Goal: Find specific page/section: Find specific page/section

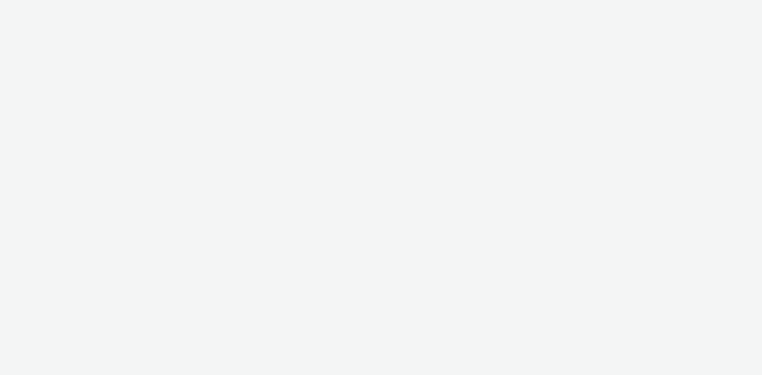
select select "38ed0f18-cbca-4106-be45-330e11e5f0af"
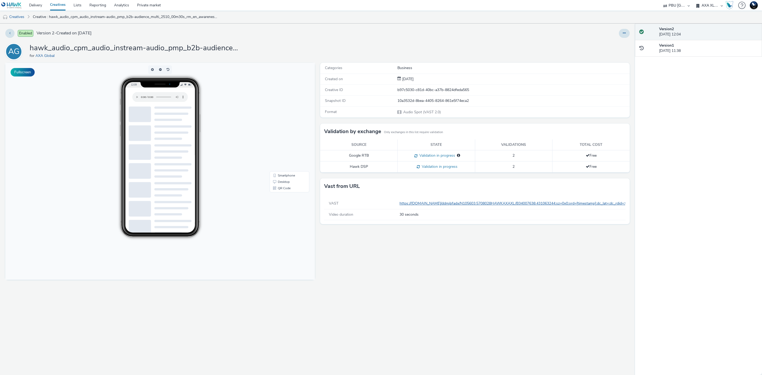
click at [413, 205] on link "https://ad.doubleclick.net/ddm/pfadx/N105603.5708028HAWKAXAXL/B34007638.4310632…" at bounding box center [695, 203] width 590 height 5
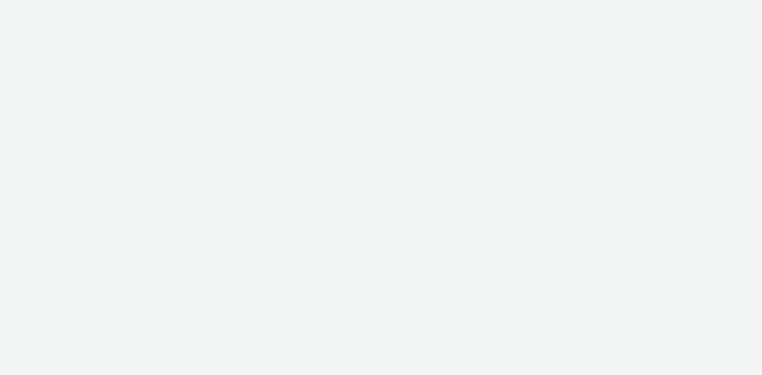
select select "38ed0f18-cbca-4106-be45-330e11e5f0af"
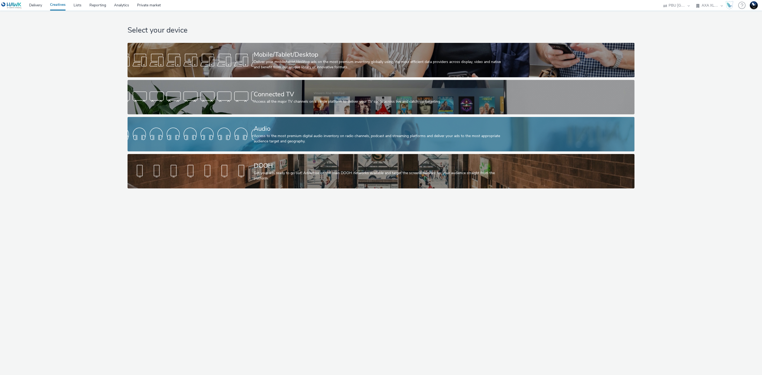
click at [239, 126] on div at bounding box center [191, 134] width 126 height 17
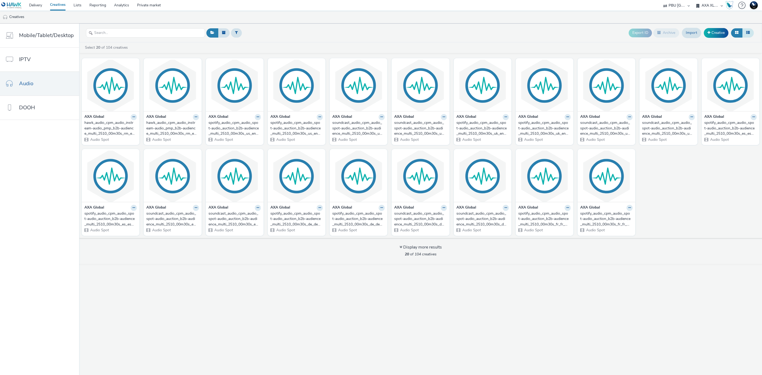
click at [747, 33] on icon at bounding box center [748, 33] width 4 height 4
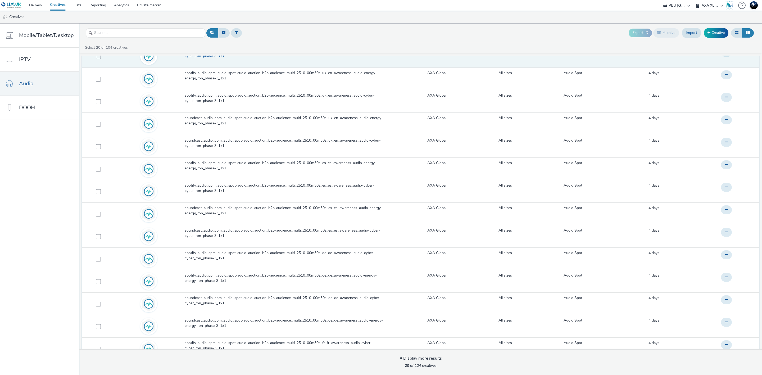
scroll to position [173, 0]
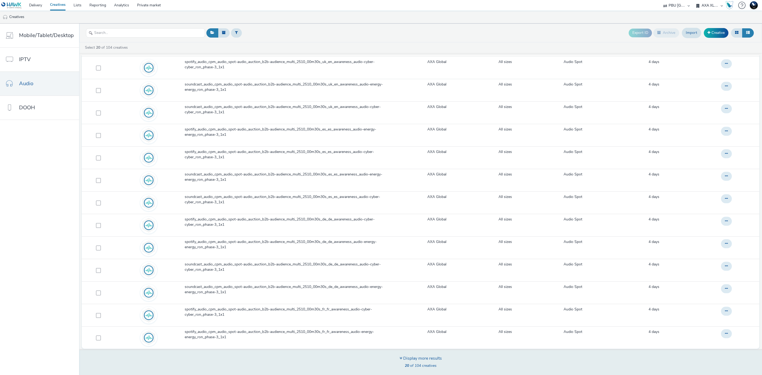
click at [427, 360] on div "Display more results" at bounding box center [421, 358] width 42 height 6
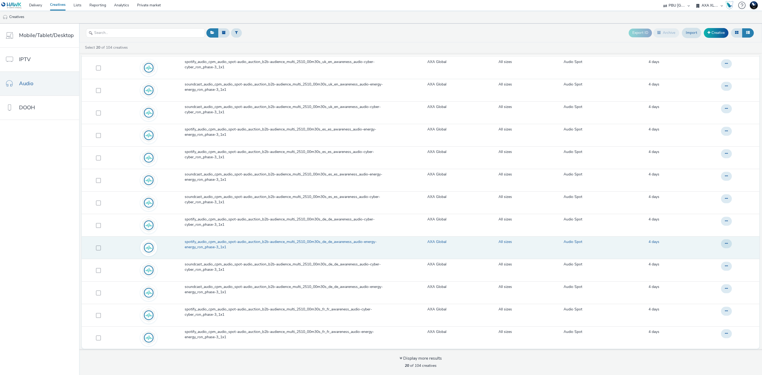
scroll to position [2, 0]
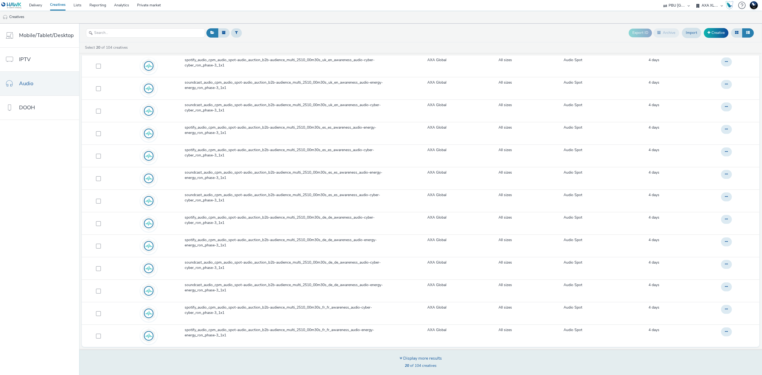
click at [429, 362] on div "Display more results 20 of 104 creatives" at bounding box center [421, 362] width 42 height 14
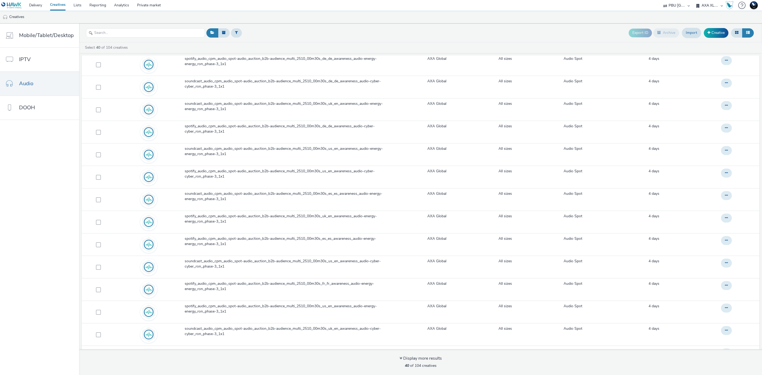
scroll to position [625, 0]
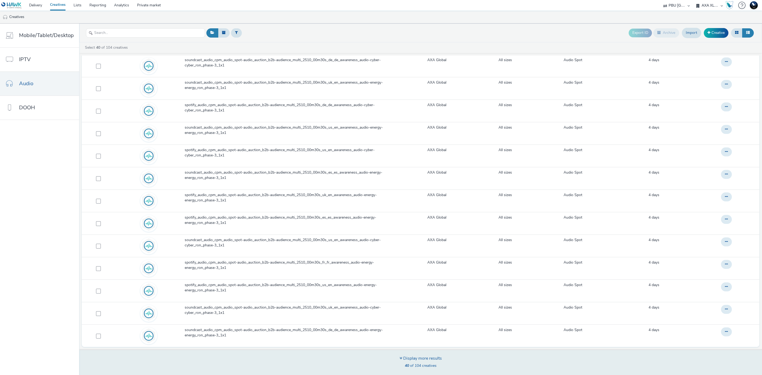
click at [433, 364] on span "40 of 104 creatives" at bounding box center [421, 365] width 32 height 5
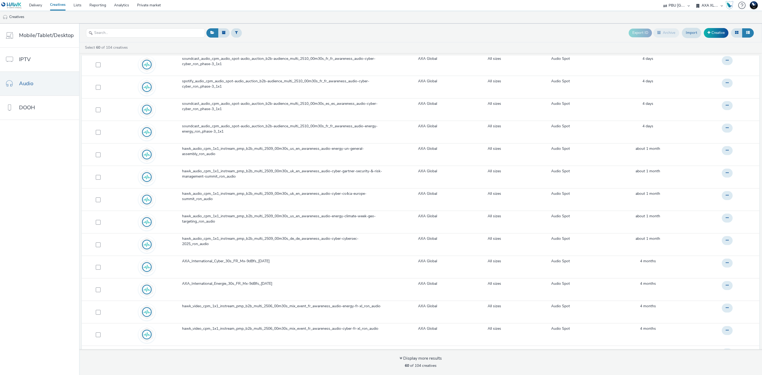
scroll to position [1077, 0]
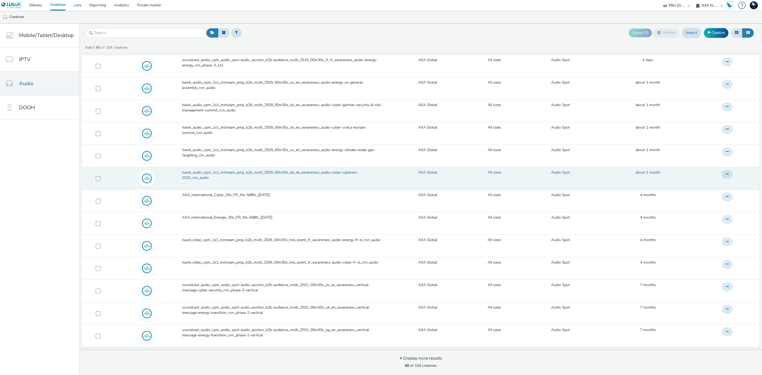
click at [274, 173] on span "hawk_audio_cpm_1x1_instream_pmp_b2b_multi_2509_00m30s_de_de_awareness_audio-cyb…" at bounding box center [284, 175] width 204 height 11
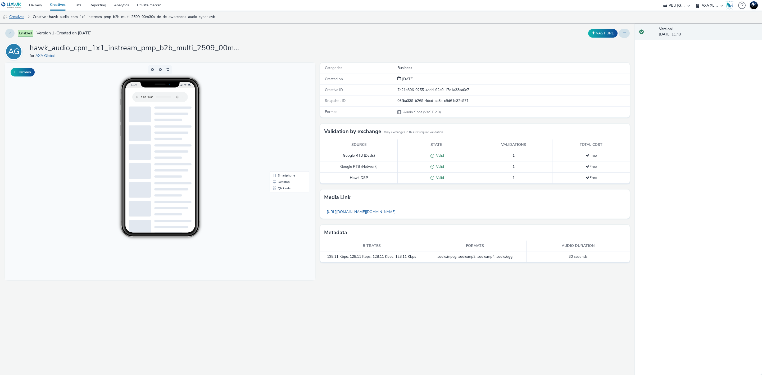
click at [19, 14] on link "Creatives" at bounding box center [13, 17] width 27 height 13
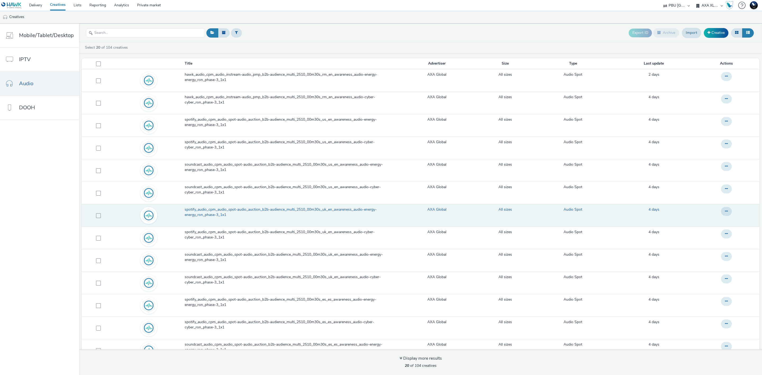
scroll to position [173, 0]
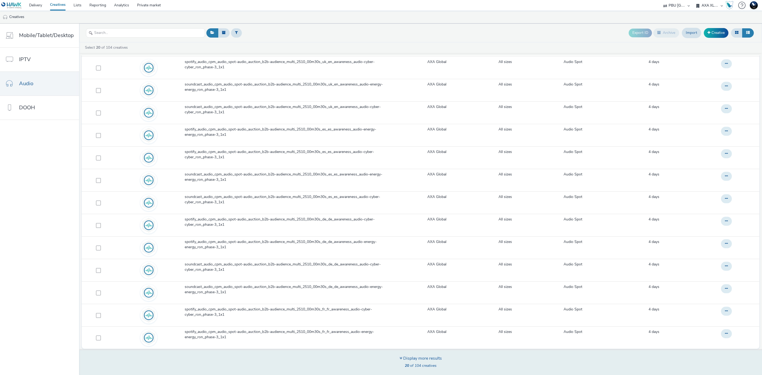
click at [427, 360] on div "Display more results" at bounding box center [421, 358] width 42 height 6
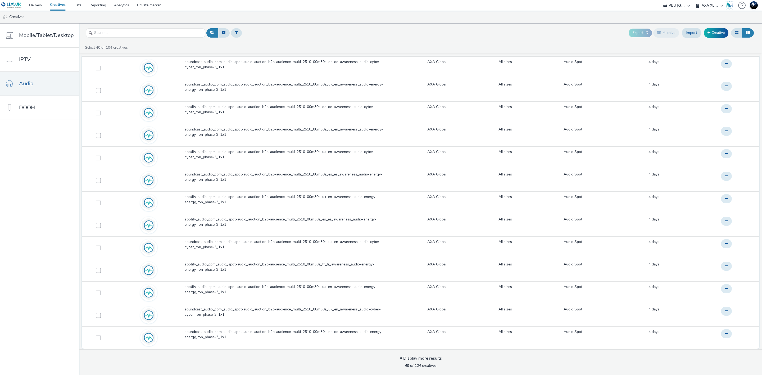
scroll to position [2, 0]
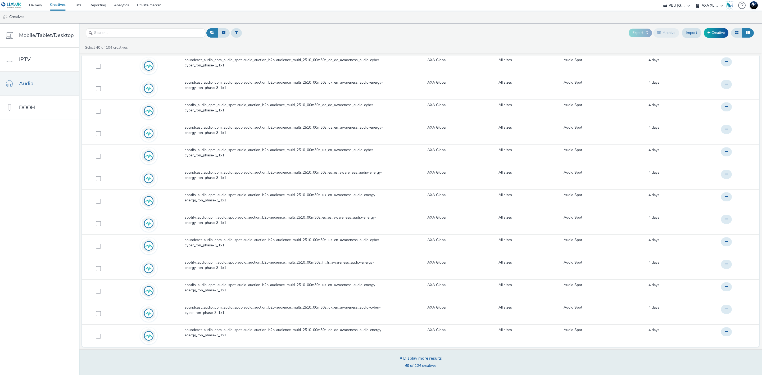
click at [427, 360] on div "Display more results" at bounding box center [421, 358] width 42 height 6
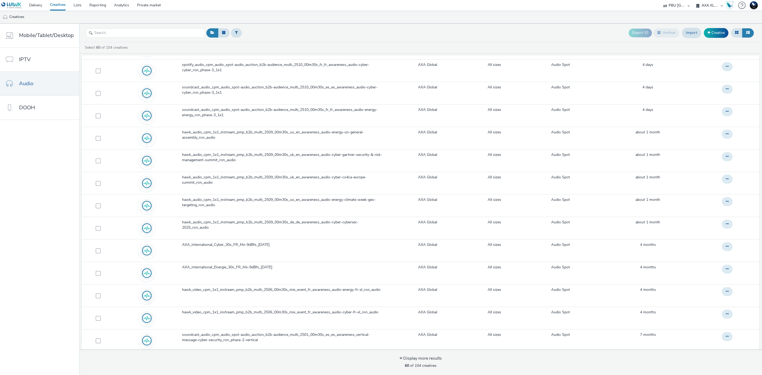
scroll to position [1077, 0]
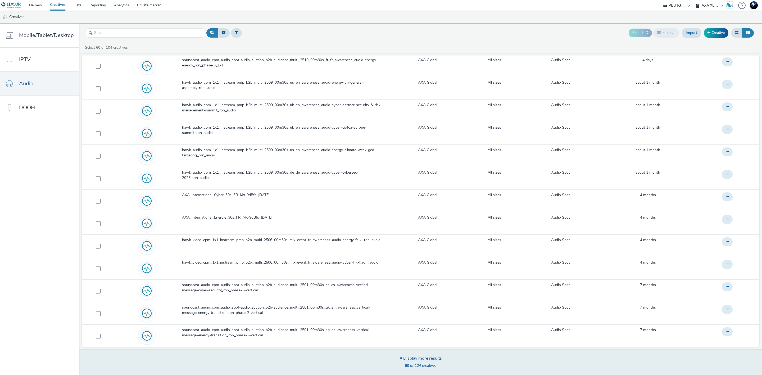
click at [430, 359] on div "Display more results" at bounding box center [421, 358] width 42 height 6
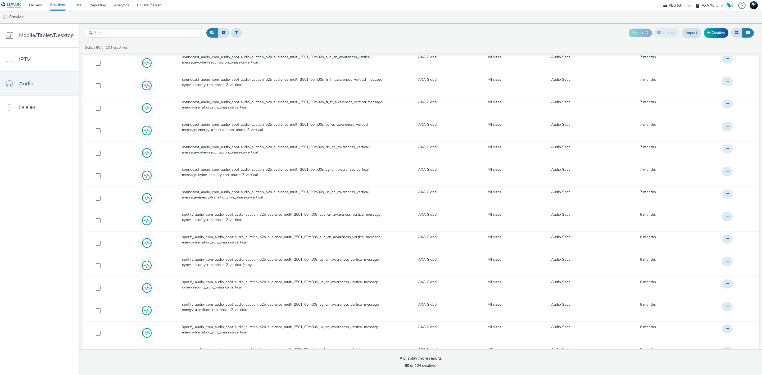
scroll to position [1455, 0]
click at [36, 3] on link "Delivery" at bounding box center [35, 5] width 21 height 11
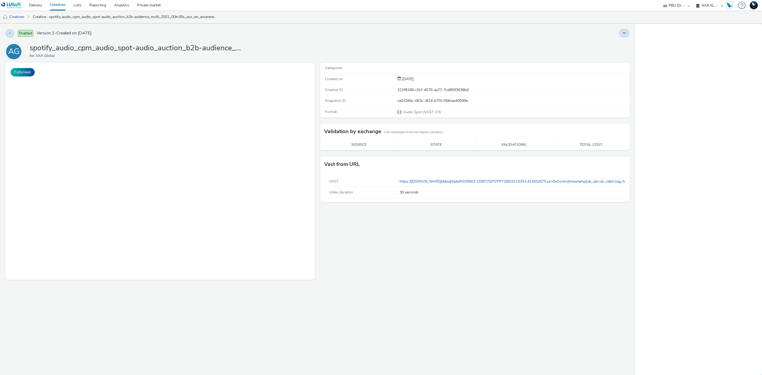
select select "38ed0f18-cbca-4106-be45-330e11e5f0af"
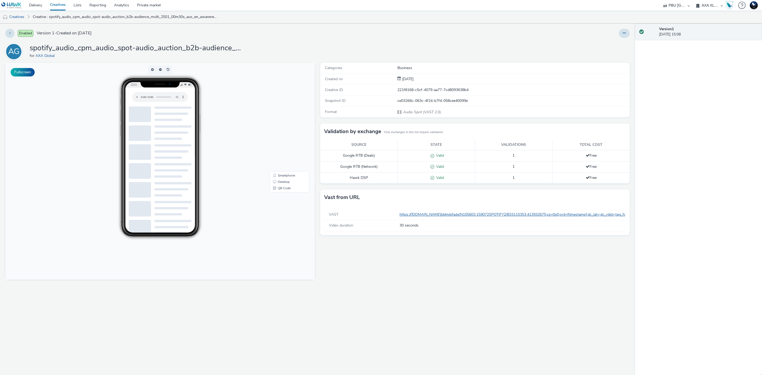
click at [506, 214] on link "https://[DOMAIN_NAME]/ddm/pfadx/N105603.159072SPOTIFY2/B33115353.413932675;sz=0…" at bounding box center [596, 214] width 393 height 5
